Goal: Task Accomplishment & Management: Complete application form

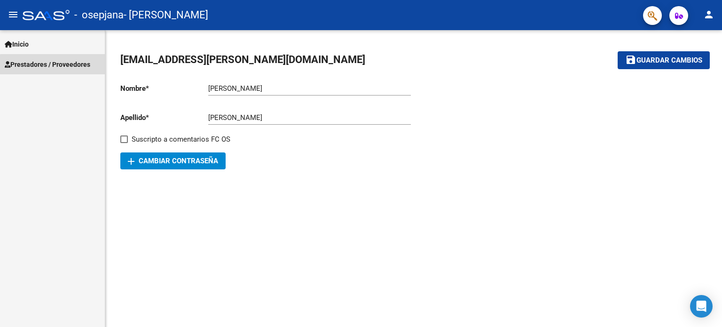
click at [58, 71] on link "Prestadores / Proveedores" at bounding box center [52, 64] width 105 height 20
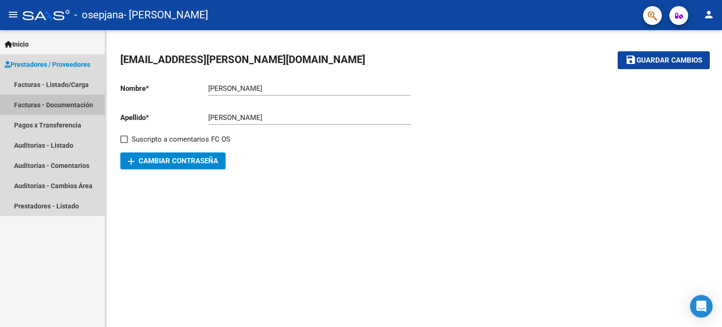
click at [56, 110] on link "Facturas - Documentación" at bounding box center [52, 104] width 105 height 20
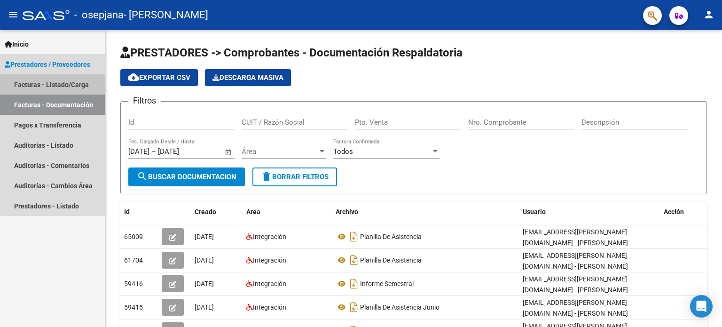
click at [46, 88] on link "Facturas - Listado/Carga" at bounding box center [52, 84] width 105 height 20
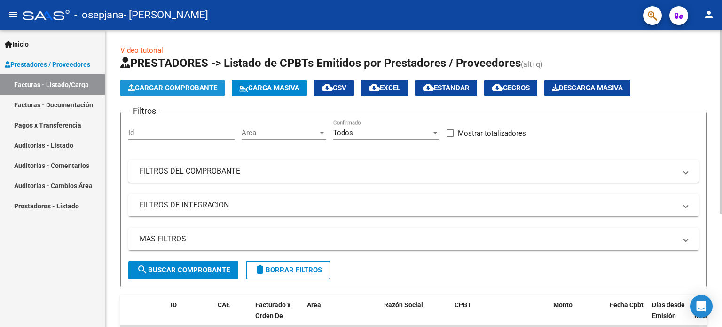
click at [143, 92] on span "Cargar Comprobante" at bounding box center [172, 88] width 89 height 8
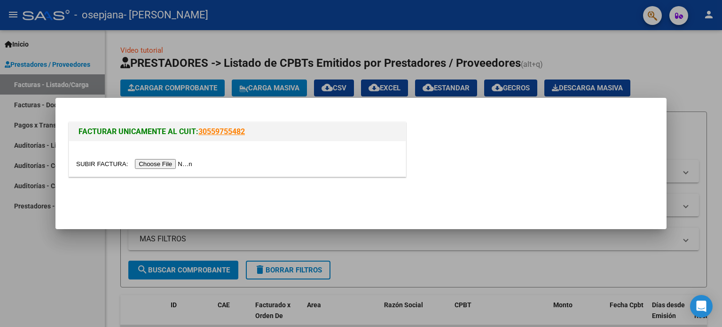
click at [162, 163] on input "file" at bounding box center [135, 164] width 119 height 10
click at [186, 162] on input "file" at bounding box center [135, 164] width 119 height 10
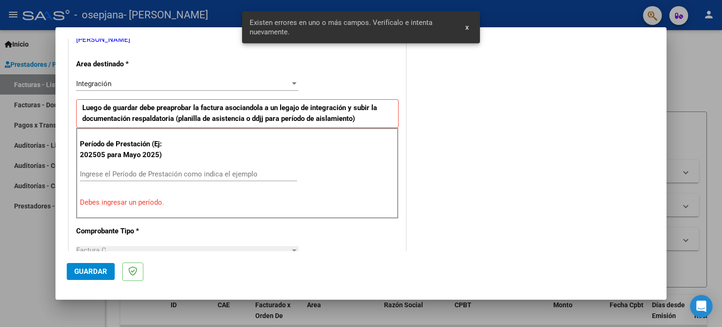
scroll to position [203, 0]
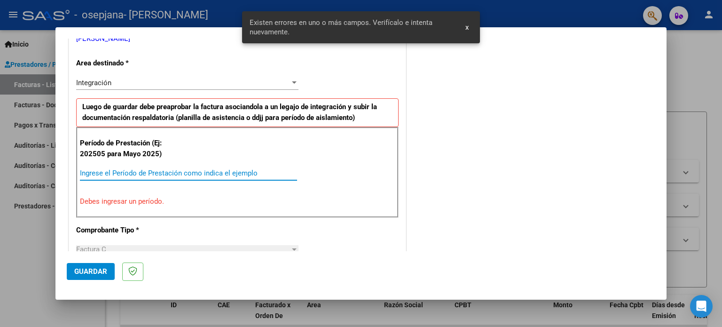
click at [241, 173] on input "Ingrese el Período de Prestación como indica el ejemplo" at bounding box center [188, 173] width 217 height 8
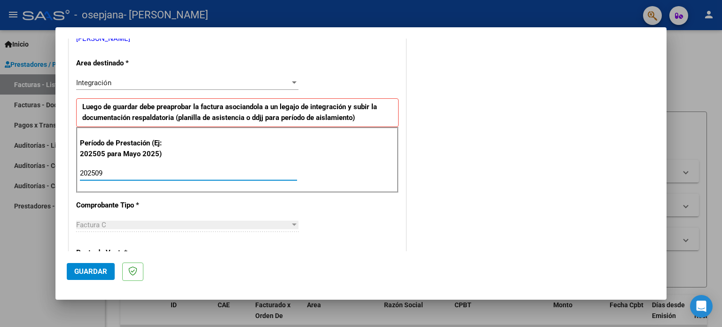
type input "202509"
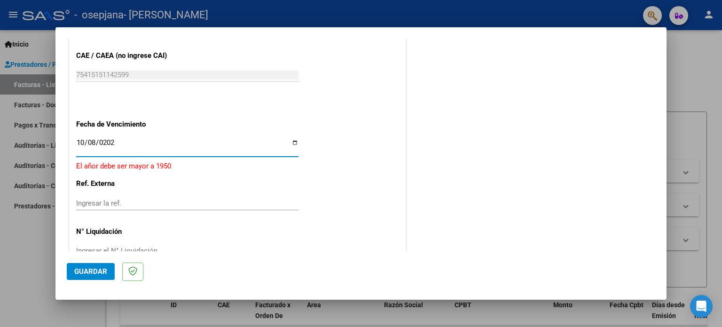
type input "[DATE]"
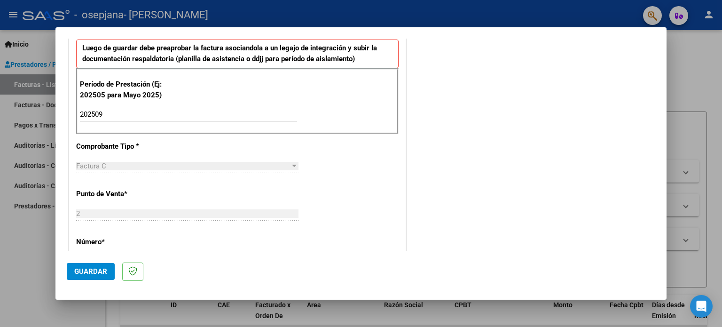
scroll to position [273, 0]
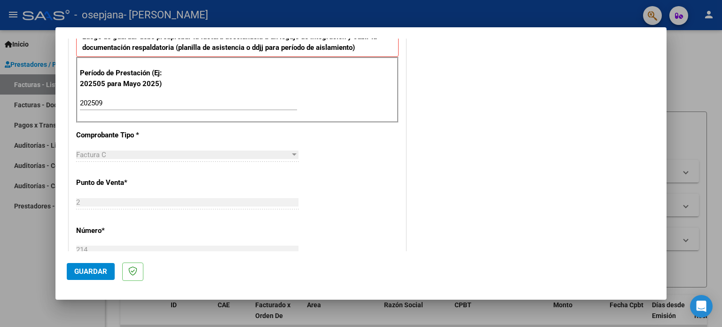
click at [101, 268] on span "Guardar" at bounding box center [90, 271] width 33 height 8
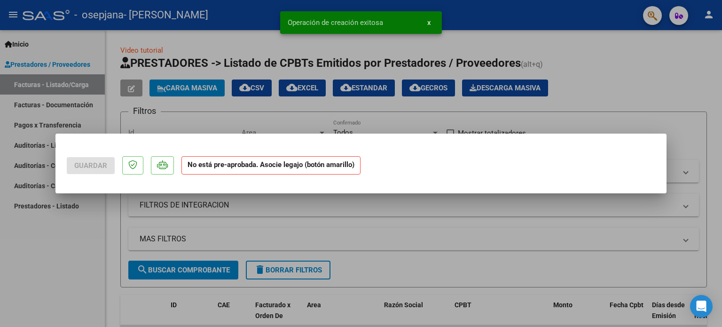
scroll to position [0, 0]
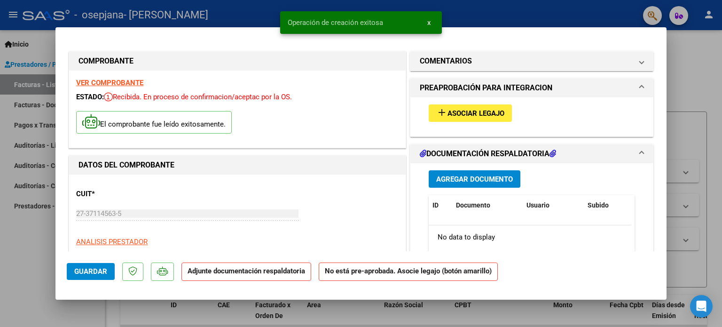
click at [460, 110] on span "Asociar Legajo" at bounding box center [475, 113] width 57 height 8
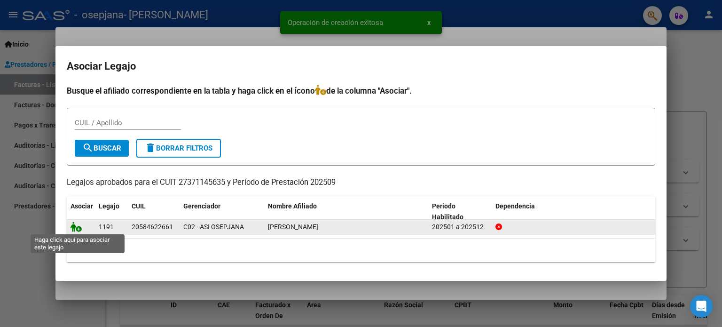
click at [76, 227] on icon at bounding box center [75, 226] width 11 height 10
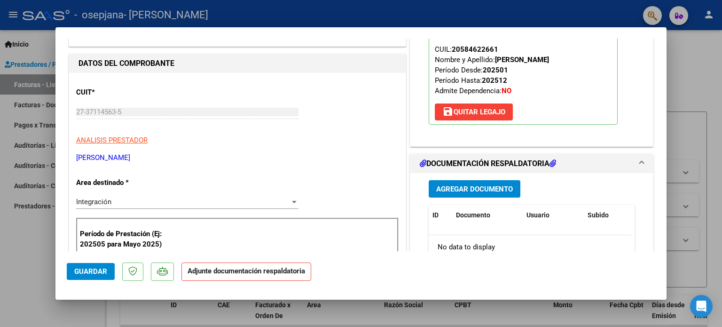
scroll to position [103, 0]
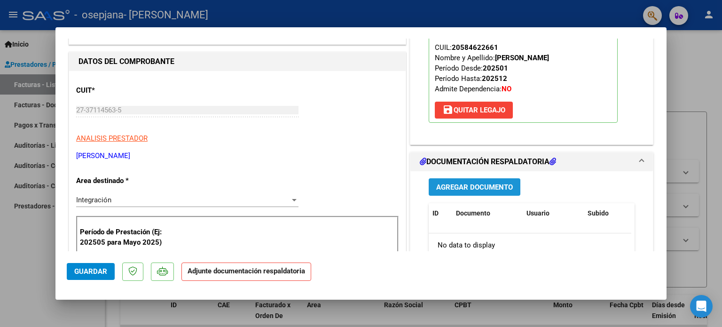
click at [472, 185] on span "Agregar Documento" at bounding box center [474, 187] width 77 height 8
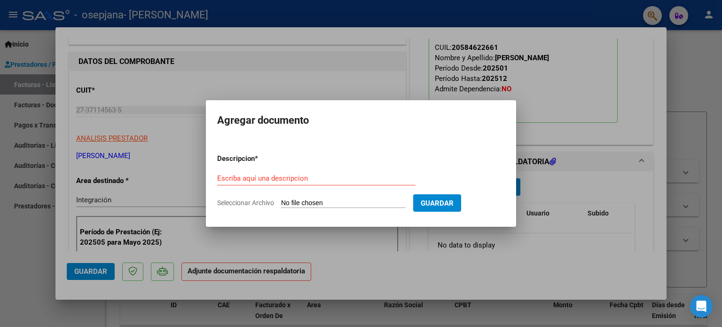
click at [248, 201] on span "Seleccionar Archivo" at bounding box center [245, 203] width 57 height 8
click at [281, 201] on input "Seleccionar Archivo" at bounding box center [343, 203] width 125 height 9
type input "C:\fakepath\valen Domínguez septiembre .pdf"
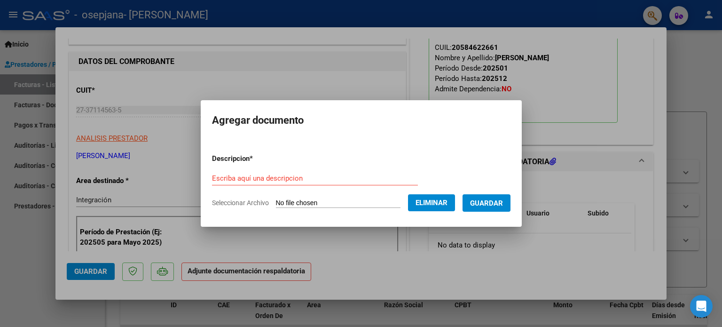
click at [256, 176] on input "Escriba aquí una descripcion" at bounding box center [315, 178] width 206 height 8
type input "planilla asistencia septiembre"
click at [485, 206] on span "Guardar" at bounding box center [486, 203] width 33 height 8
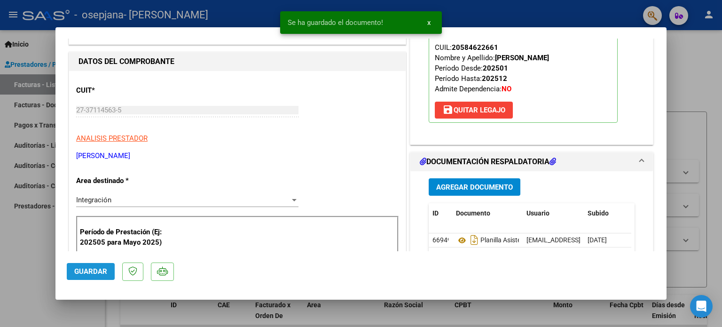
click at [98, 272] on span "Guardar" at bounding box center [90, 271] width 33 height 8
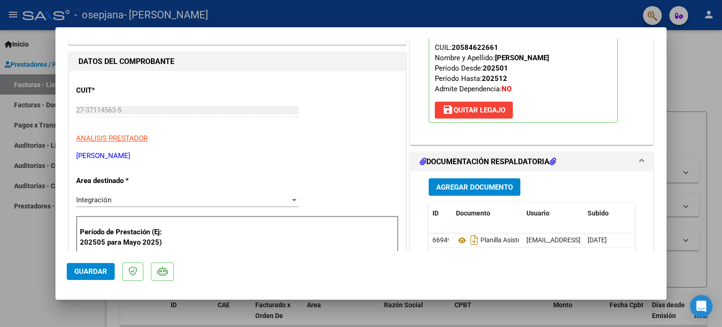
click at [695, 70] on div at bounding box center [361, 163] width 722 height 327
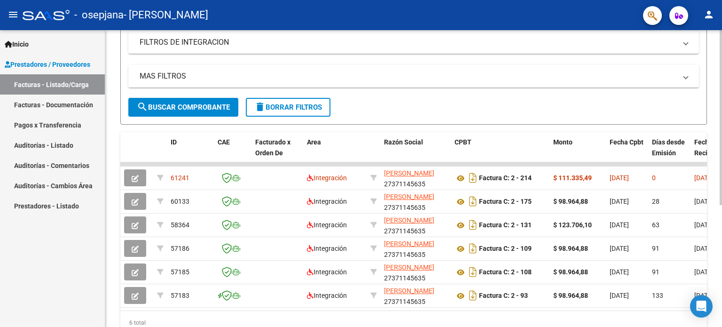
scroll to position [206, 0]
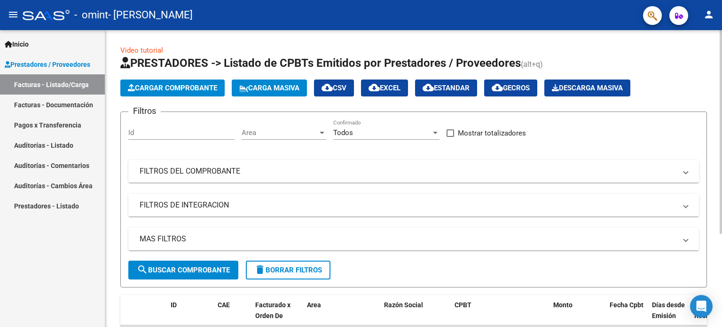
click at [180, 91] on span "Cargar Comprobante" at bounding box center [172, 88] width 89 height 8
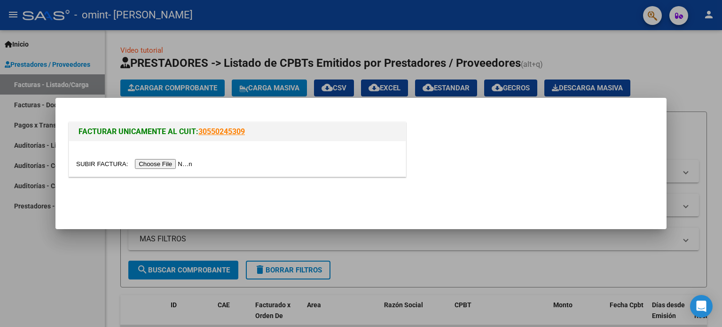
click at [176, 162] on input "file" at bounding box center [135, 164] width 119 height 10
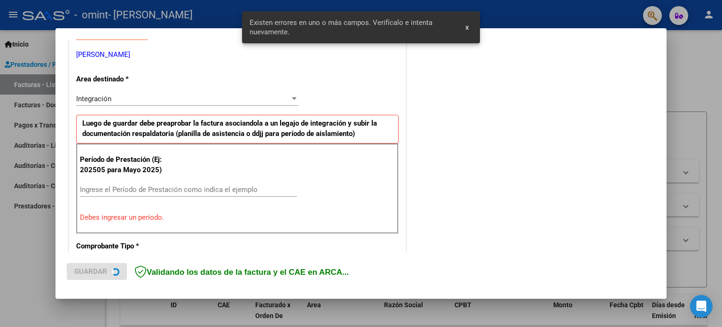
scroll to position [203, 0]
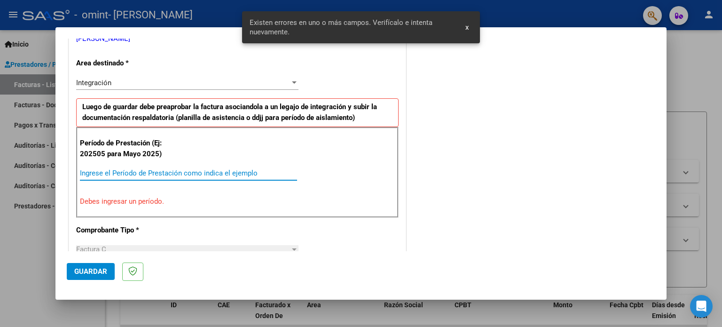
click at [191, 171] on input "Ingrese el Período de Prestación como indica el ejemplo" at bounding box center [188, 173] width 217 height 8
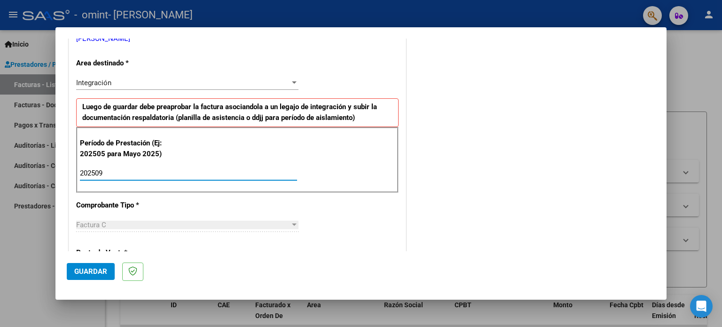
type input "202509"
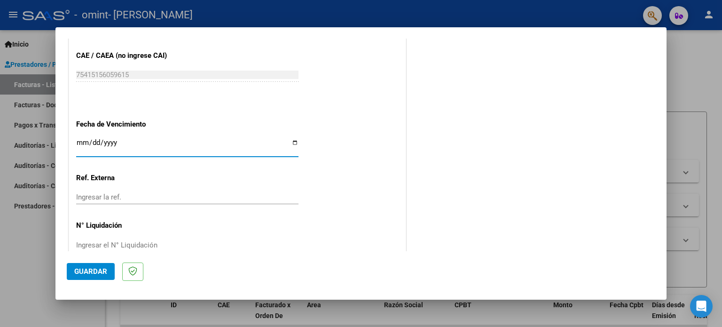
click at [294, 143] on input "Ingresar la fecha" at bounding box center [187, 146] width 222 height 15
type input "[DATE]"
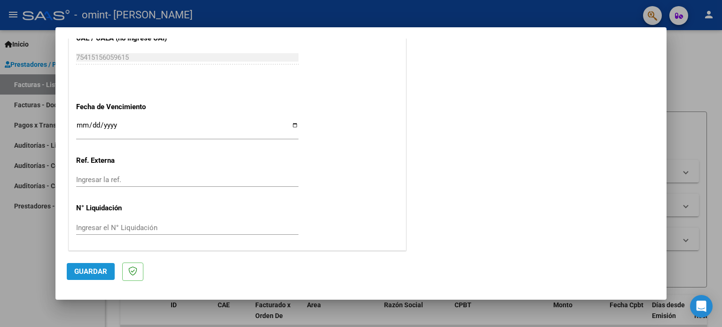
click at [103, 270] on span "Guardar" at bounding box center [90, 271] width 33 height 8
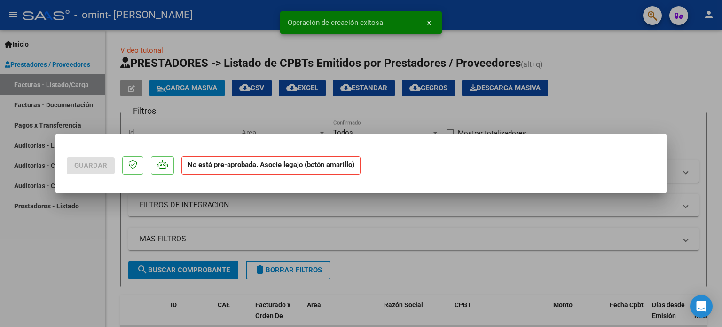
scroll to position [0, 0]
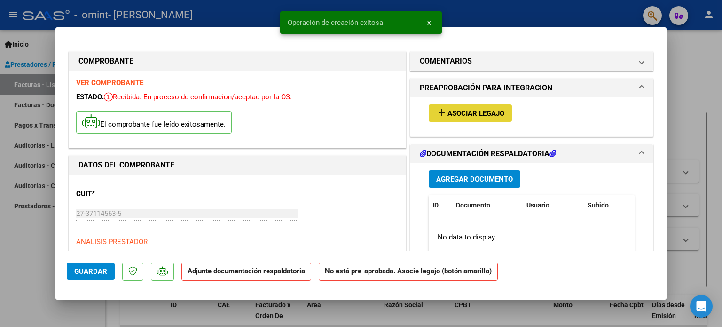
click at [489, 114] on span "Asociar Legajo" at bounding box center [475, 113] width 57 height 8
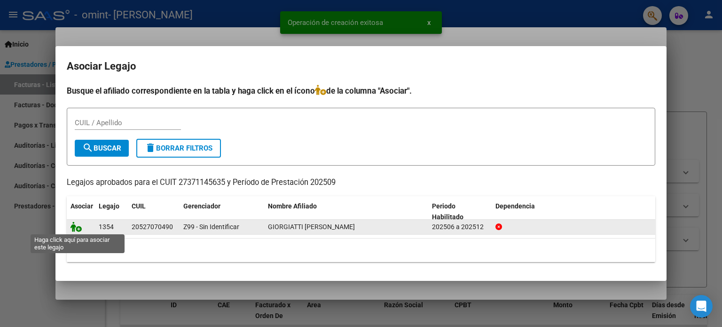
click at [75, 226] on icon at bounding box center [75, 226] width 11 height 10
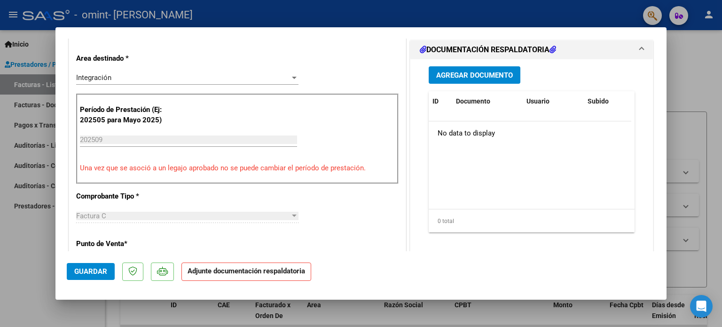
scroll to position [227, 0]
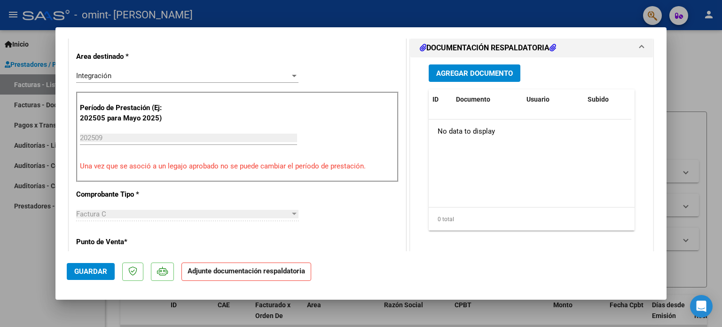
click at [279, 270] on strong "Adjunte documentación respaldatoria" at bounding box center [245, 270] width 117 height 8
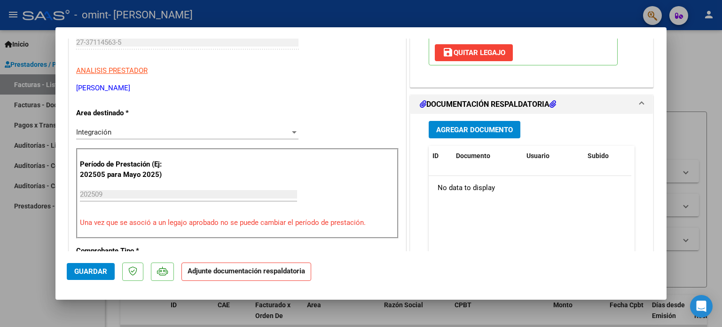
scroll to position [171, 0]
click at [469, 129] on span "Agregar Documento" at bounding box center [474, 129] width 77 height 8
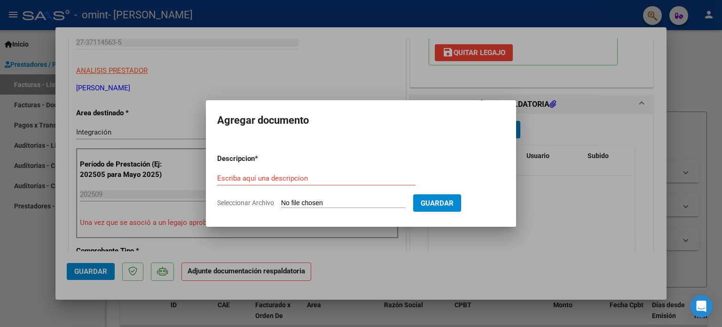
click at [309, 199] on input "Seleccionar Archivo" at bounding box center [343, 203] width 125 height 9
type input "C:\fakepath\Giorgiatti septiembre .pdf"
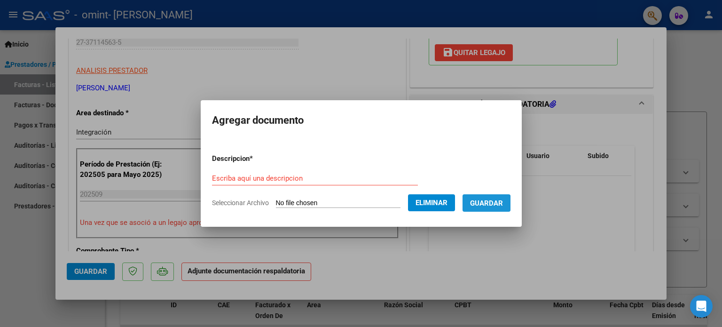
click at [492, 204] on span "Guardar" at bounding box center [486, 203] width 33 height 8
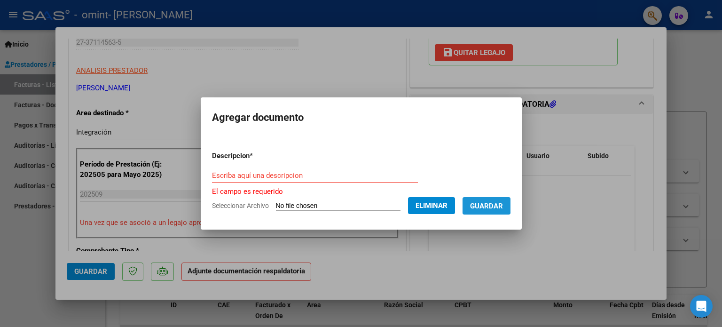
click at [492, 204] on span "Guardar" at bounding box center [486, 206] width 33 height 8
click at [389, 182] on div "Escriba aquí una descripcion" at bounding box center [315, 179] width 206 height 23
click at [375, 173] on input "Escriba aquí una descripcion" at bounding box center [315, 175] width 206 height 8
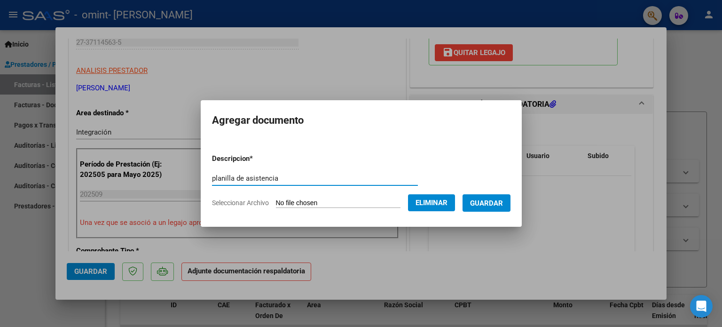
type input "planilla de asistencia"
click at [484, 202] on span "Guardar" at bounding box center [486, 203] width 33 height 8
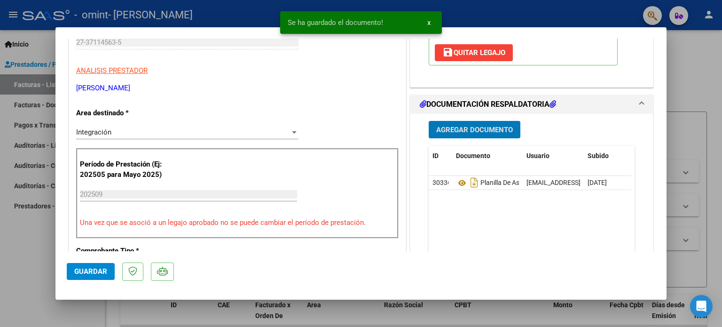
click at [107, 269] on button "Guardar" at bounding box center [91, 271] width 48 height 17
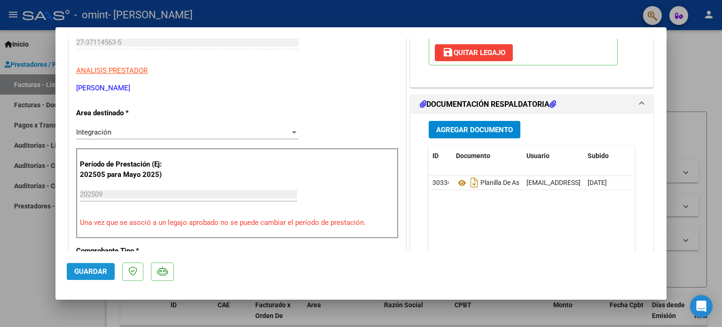
click at [107, 269] on button "Guardar" at bounding box center [91, 271] width 48 height 17
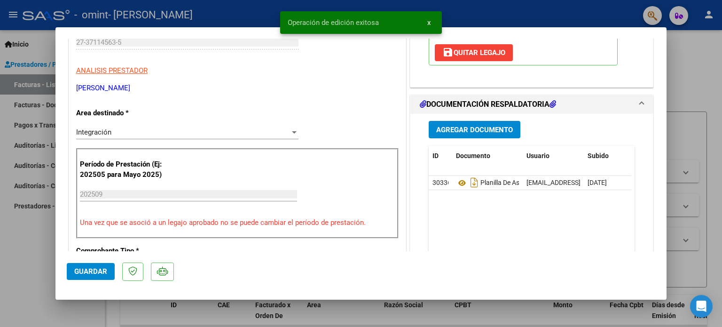
click at [688, 50] on div at bounding box center [361, 163] width 722 height 327
type input "$ 0,00"
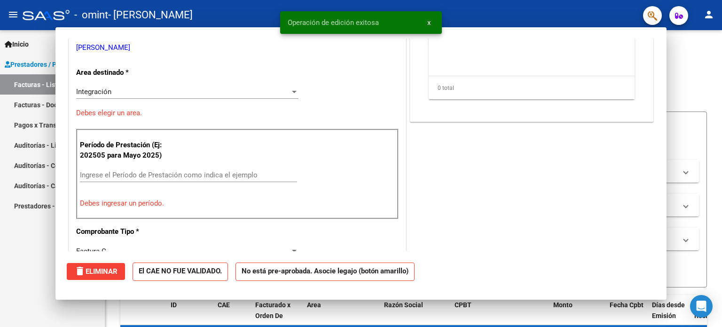
scroll to position [0, 0]
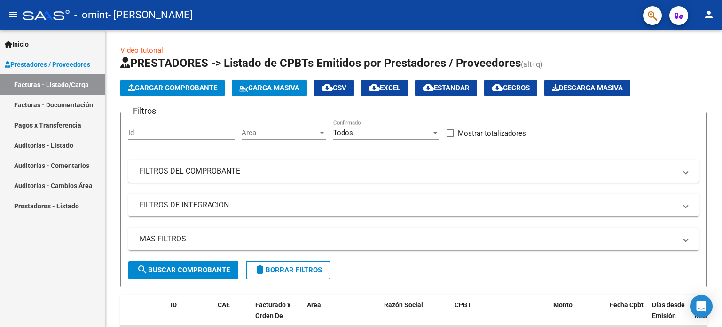
click at [48, 104] on link "Facturas - Documentación" at bounding box center [52, 104] width 105 height 20
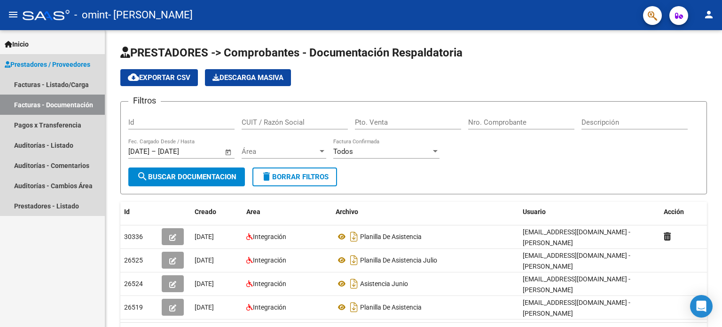
click at [47, 100] on link "Facturas - Documentación" at bounding box center [52, 104] width 105 height 20
